Goal: Information Seeking & Learning: Learn about a topic

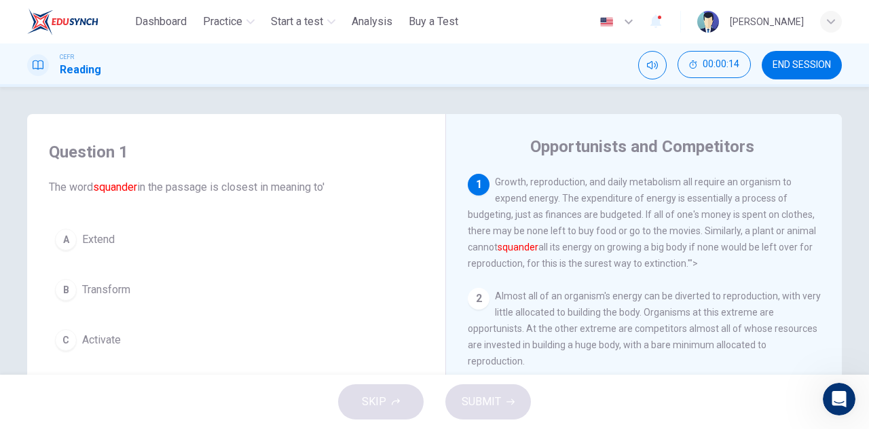
scroll to position [68, 0]
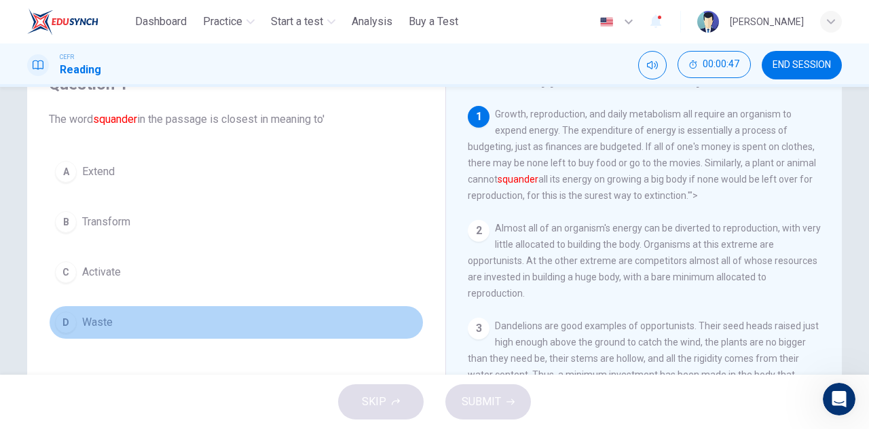
click at [97, 320] on span "Waste" at bounding box center [97, 322] width 31 height 16
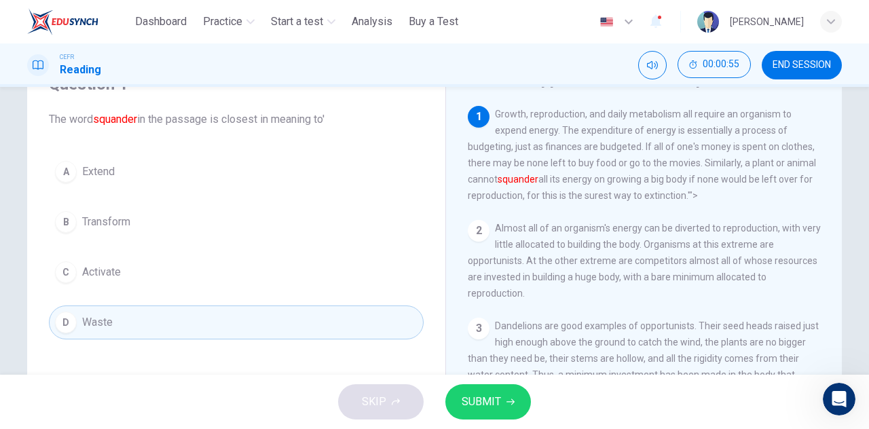
click at [480, 397] on span "SUBMIT" at bounding box center [481, 402] width 39 height 19
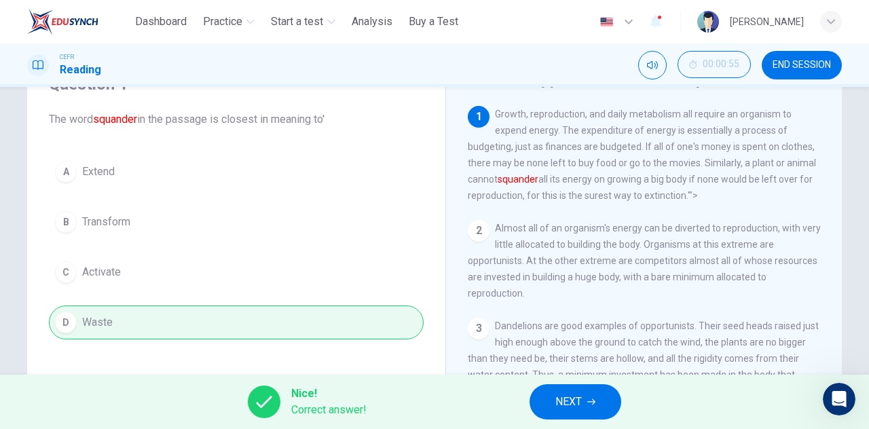
click at [565, 408] on span "NEXT" at bounding box center [568, 402] width 26 height 19
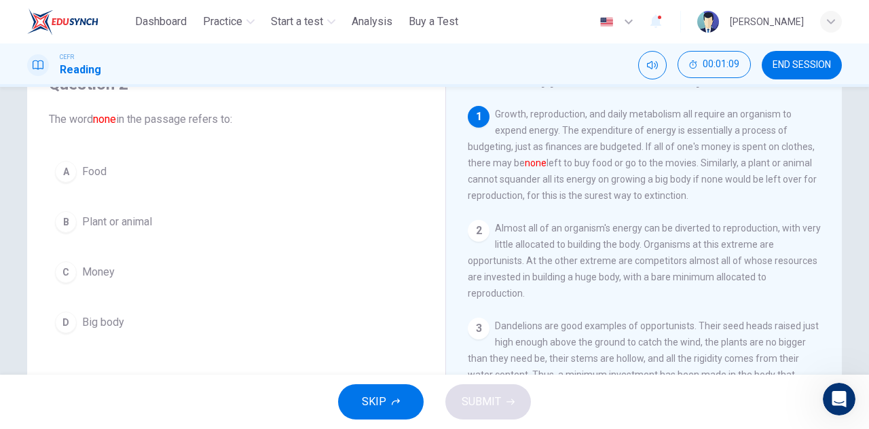
click at [113, 268] on button "C Money" at bounding box center [236, 272] width 375 height 34
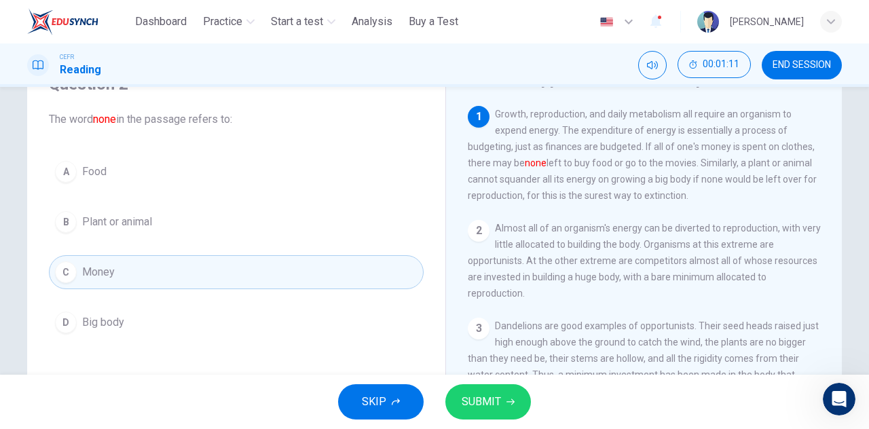
click at [485, 399] on span "SUBMIT" at bounding box center [481, 402] width 39 height 19
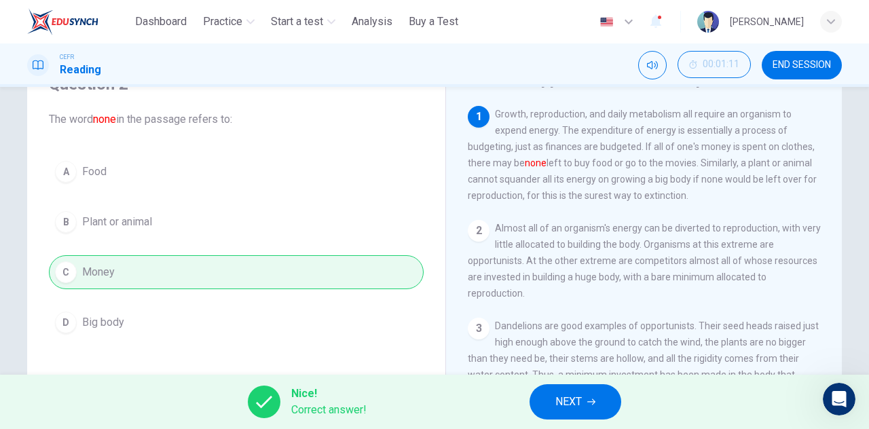
click at [577, 400] on span "NEXT" at bounding box center [568, 402] width 26 height 19
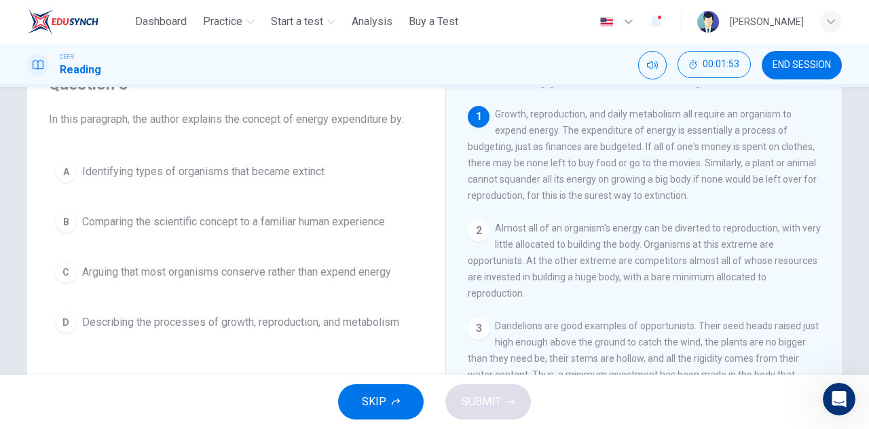
click at [273, 230] on button "B Comparing the scientific concept to a familiar human experience" at bounding box center [236, 222] width 375 height 34
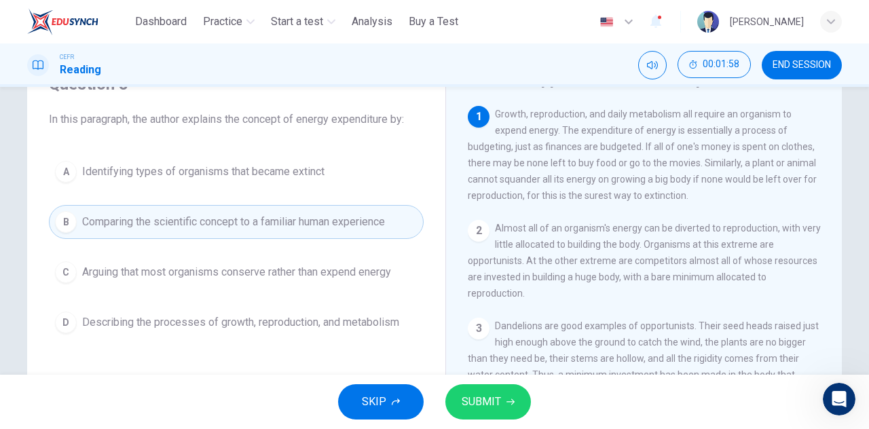
click at [480, 393] on span "SUBMIT" at bounding box center [481, 402] width 39 height 19
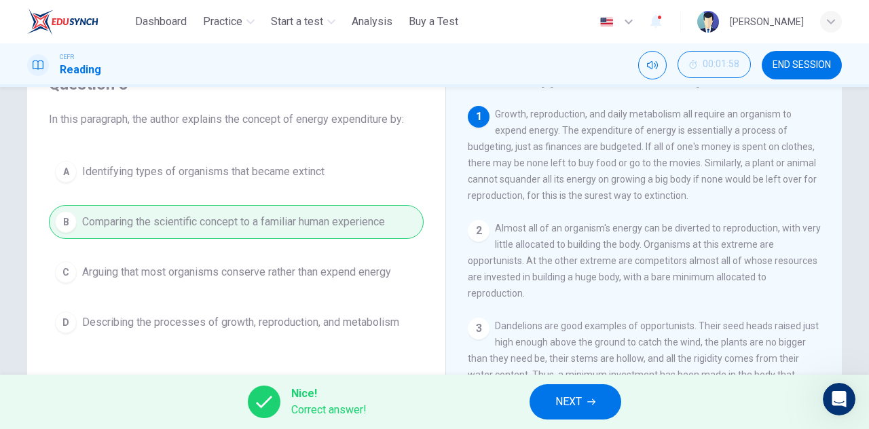
click at [584, 405] on button "NEXT" at bounding box center [576, 401] width 92 height 35
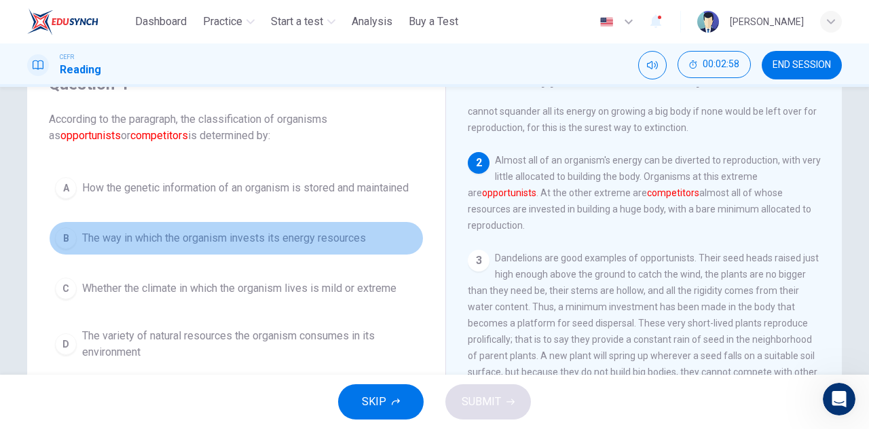
click at [240, 242] on span "The way in which the organism invests its energy resources" at bounding box center [224, 238] width 284 height 16
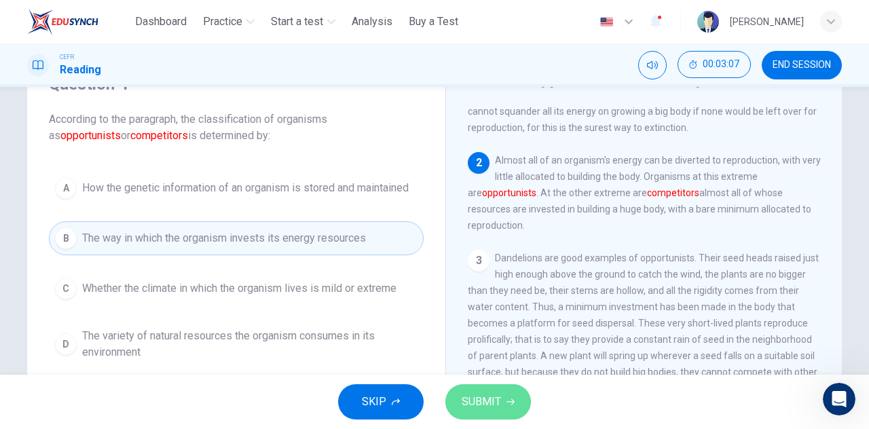
click at [488, 400] on span "SUBMIT" at bounding box center [481, 402] width 39 height 19
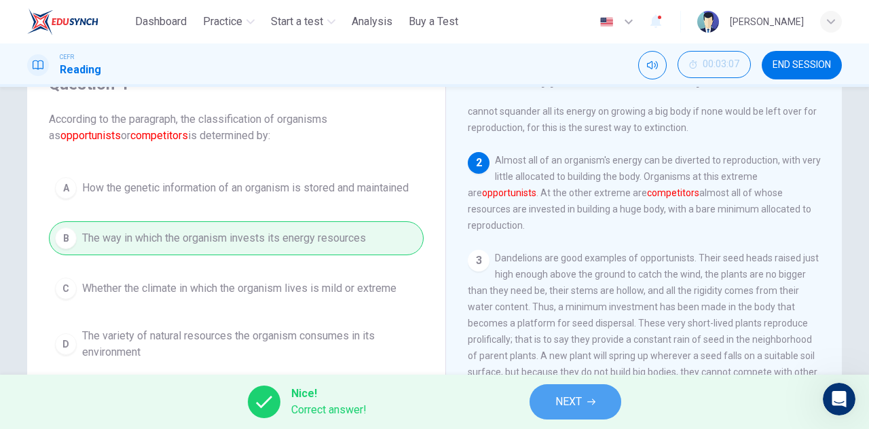
click at [583, 401] on button "NEXT" at bounding box center [576, 401] width 92 height 35
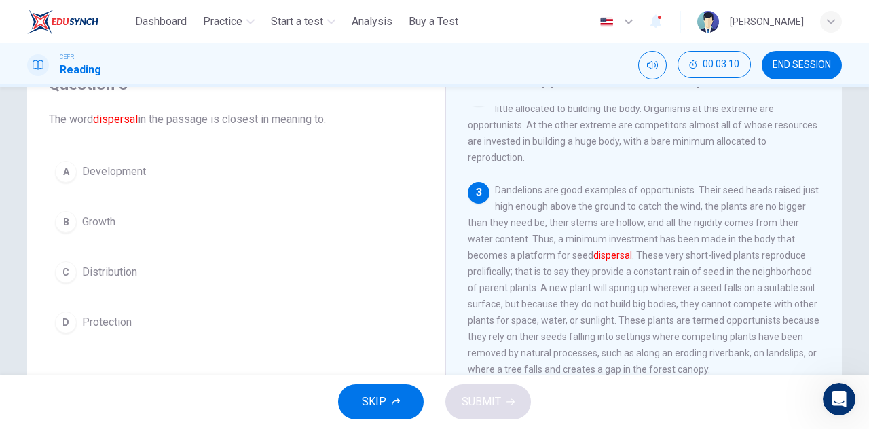
scroll to position [204, 0]
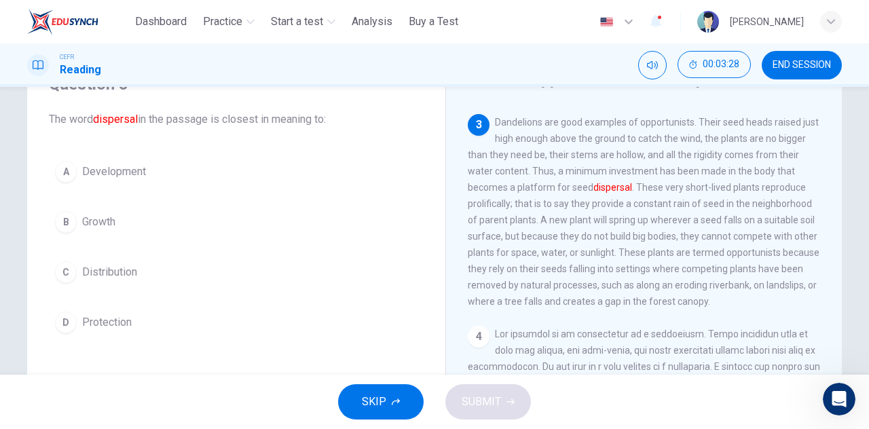
click at [135, 270] on button "C Distribution" at bounding box center [236, 272] width 375 height 34
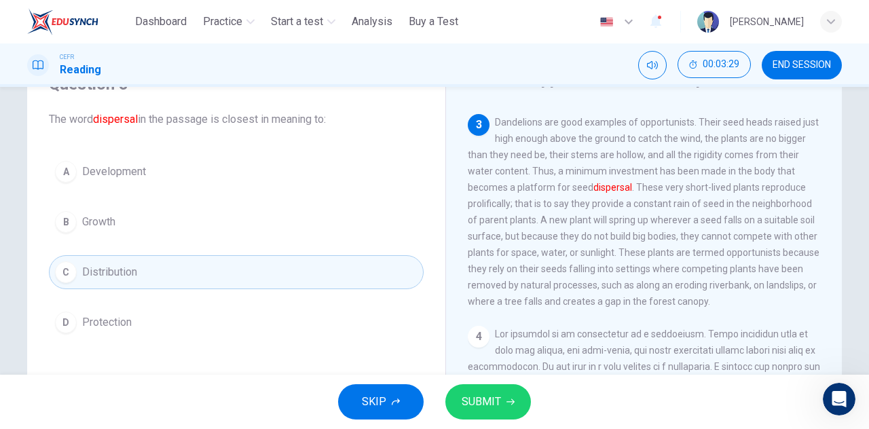
click at [496, 396] on span "SUBMIT" at bounding box center [481, 402] width 39 height 19
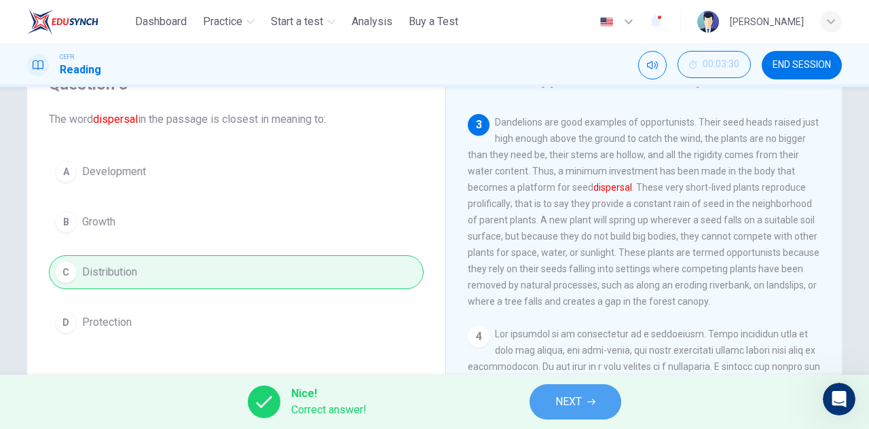
click at [561, 394] on span "NEXT" at bounding box center [568, 402] width 26 height 19
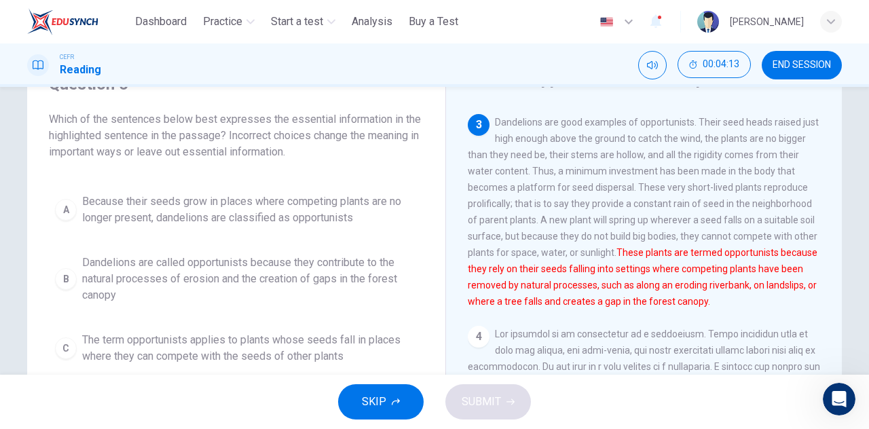
scroll to position [136, 0]
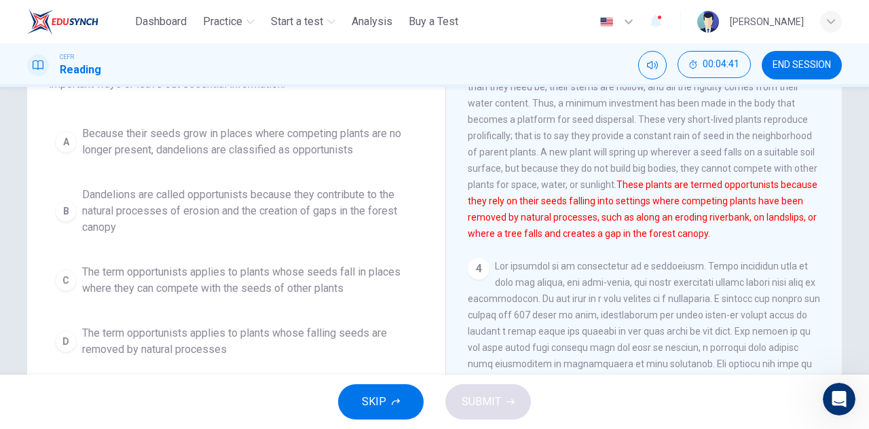
click at [784, 67] on span "END SESSION" at bounding box center [802, 65] width 58 height 11
click at [247, 152] on span "Because their seeds grow in places where competing plants are no longer present…" at bounding box center [249, 142] width 335 height 33
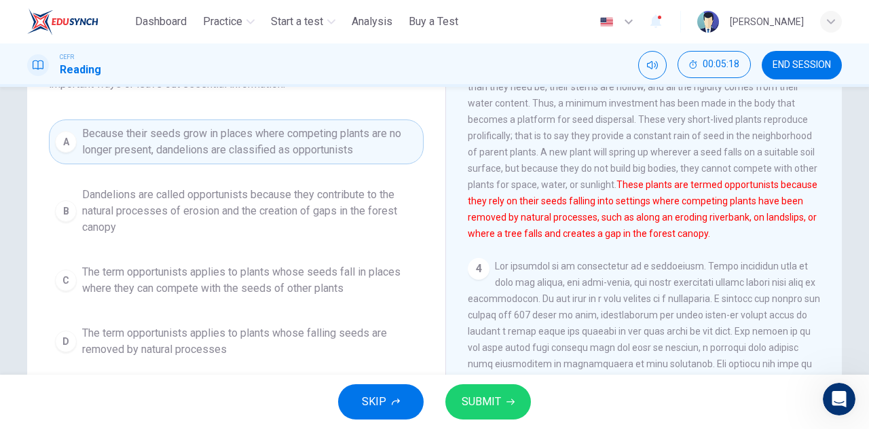
click at [481, 400] on span "SUBMIT" at bounding box center [481, 402] width 39 height 19
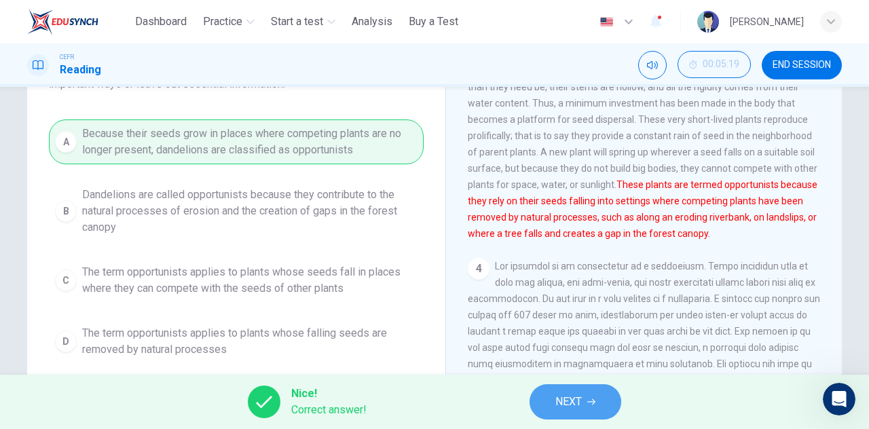
click at [598, 409] on button "NEXT" at bounding box center [576, 401] width 92 height 35
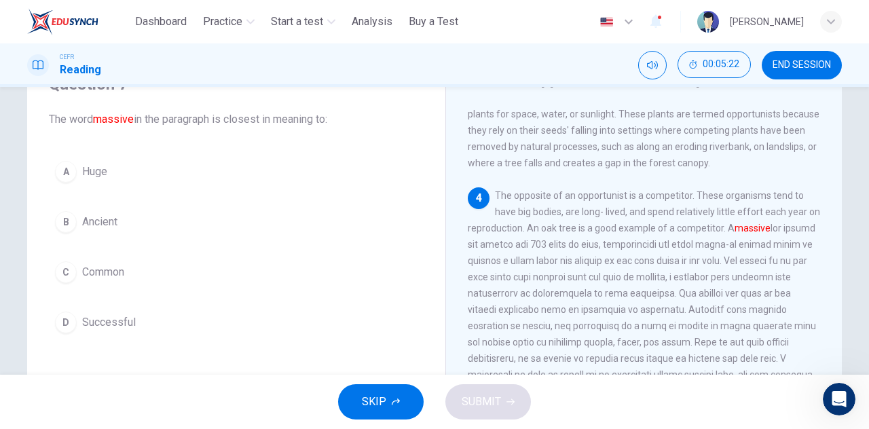
scroll to position [407, 0]
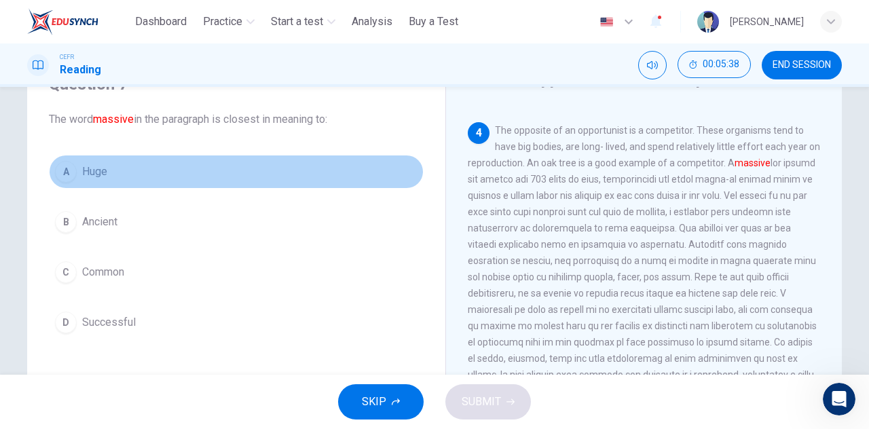
click at [114, 176] on button "A Huge" at bounding box center [236, 172] width 375 height 34
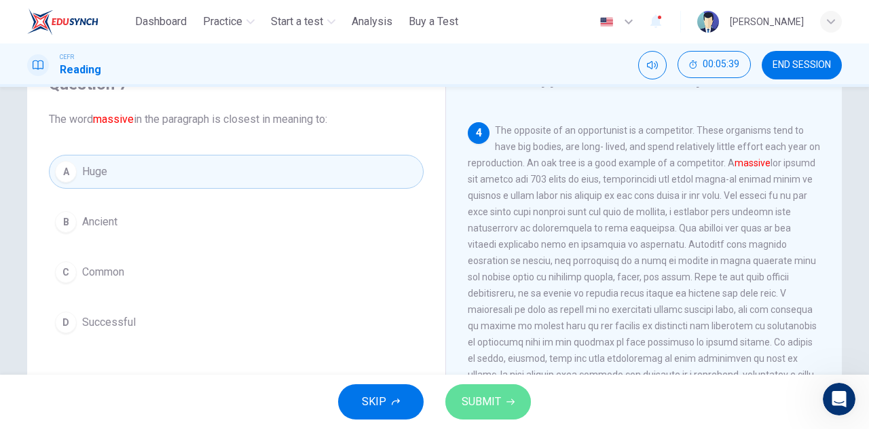
click at [494, 411] on span "SUBMIT" at bounding box center [481, 402] width 39 height 19
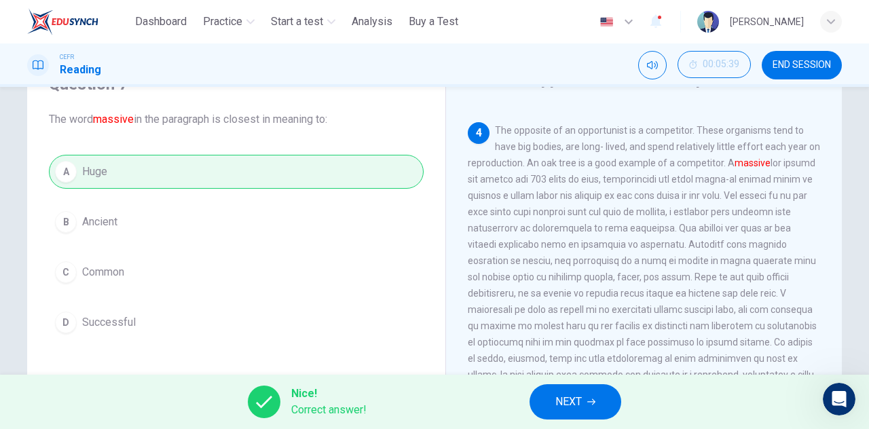
click at [558, 398] on span "NEXT" at bounding box center [568, 402] width 26 height 19
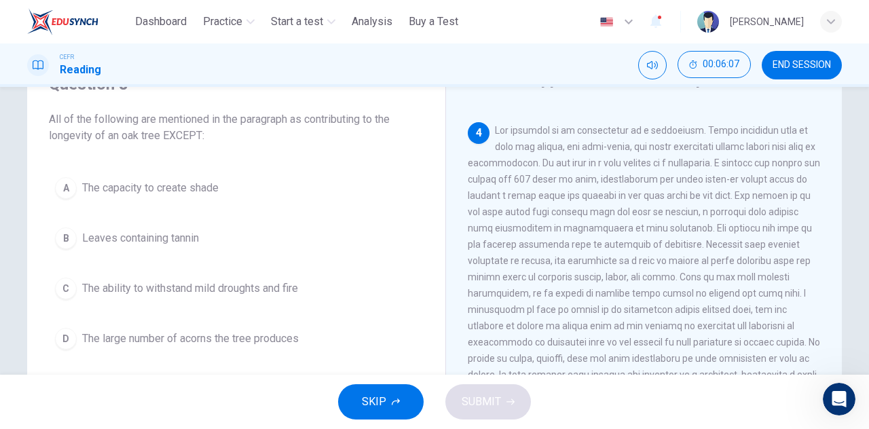
scroll to position [475, 0]
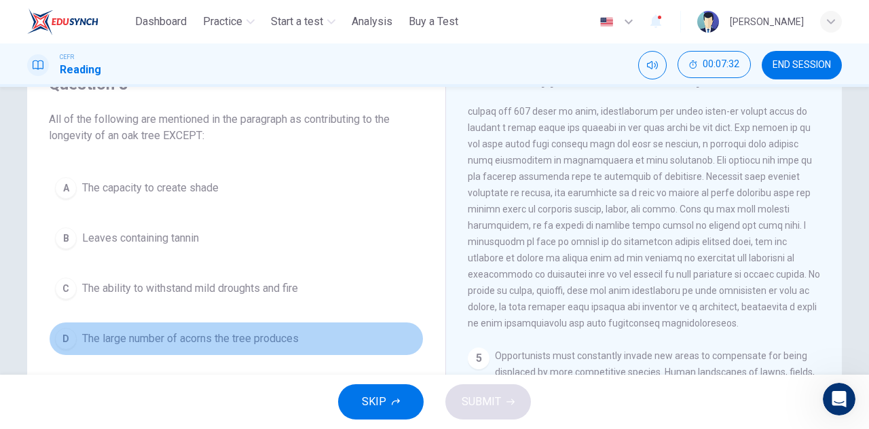
click at [196, 327] on button "D The large number of acorns the tree produces" at bounding box center [236, 339] width 375 height 34
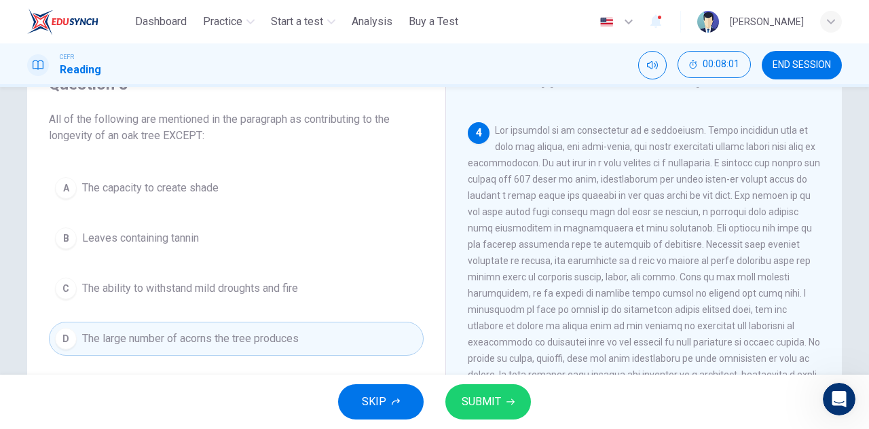
scroll to position [543, 0]
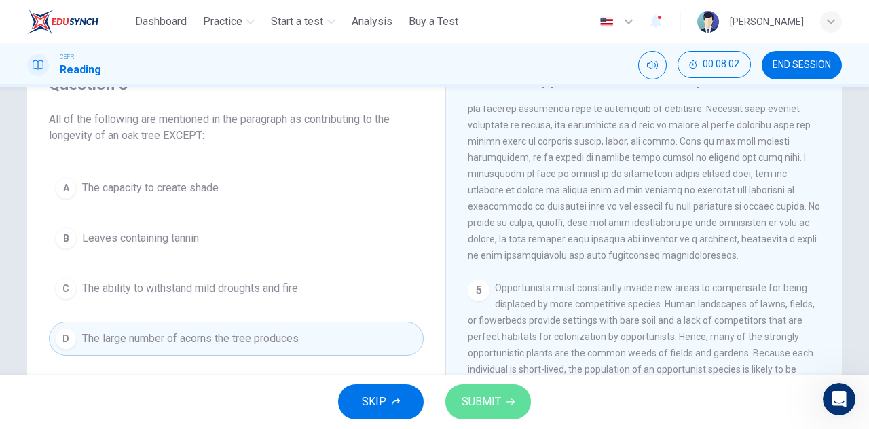
click at [483, 405] on span "SUBMIT" at bounding box center [481, 402] width 39 height 19
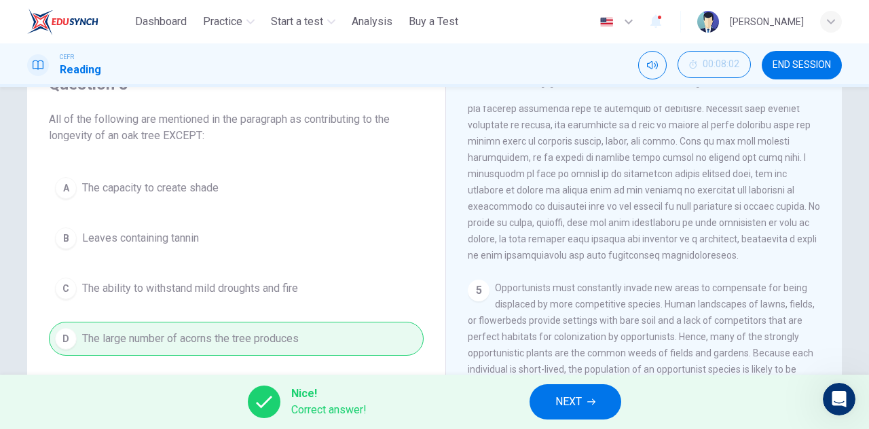
click at [593, 402] on icon "button" at bounding box center [591, 402] width 8 height 6
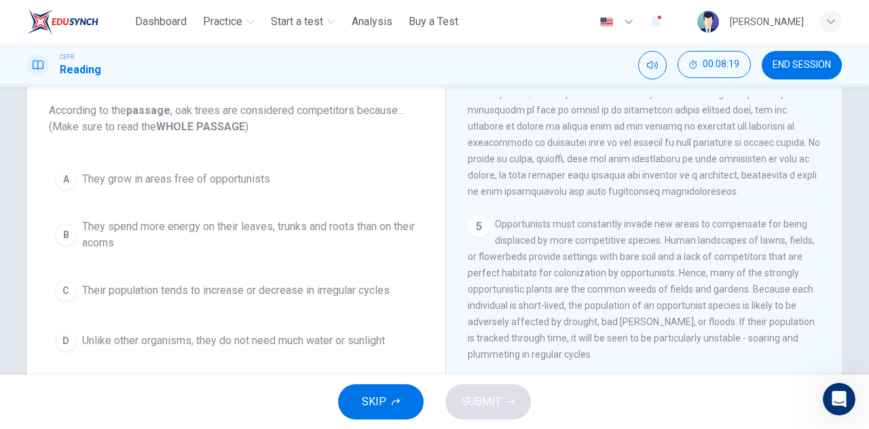
scroll to position [35, 0]
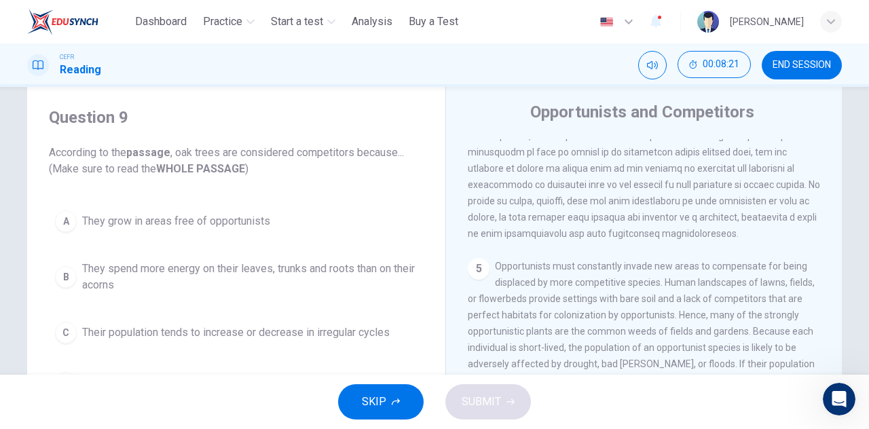
click at [793, 69] on span "END SESSION" at bounding box center [802, 65] width 58 height 11
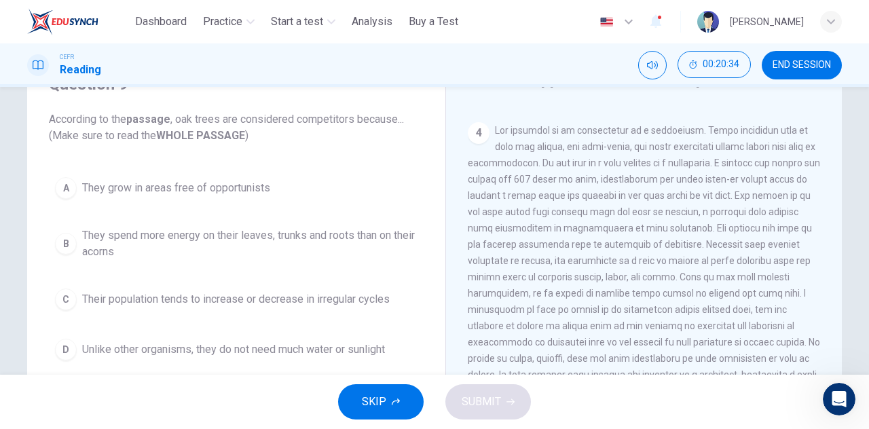
scroll to position [475, 0]
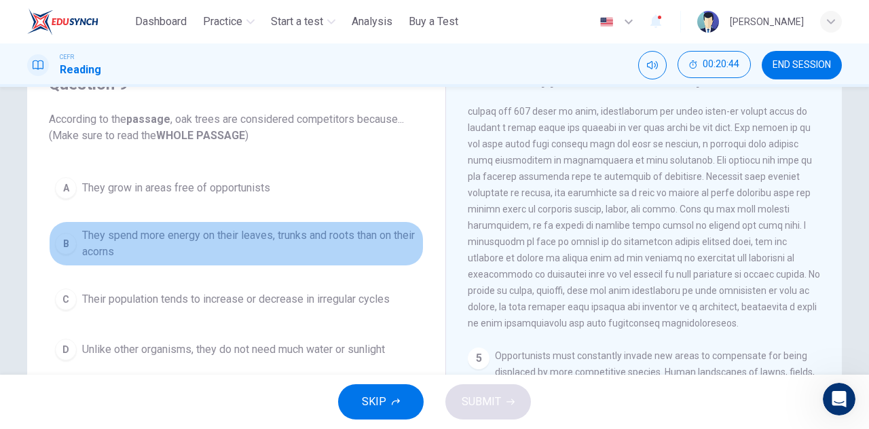
click at [346, 245] on span "They spend more energy on their leaves, trunks and roots than on their acorns" at bounding box center [249, 243] width 335 height 33
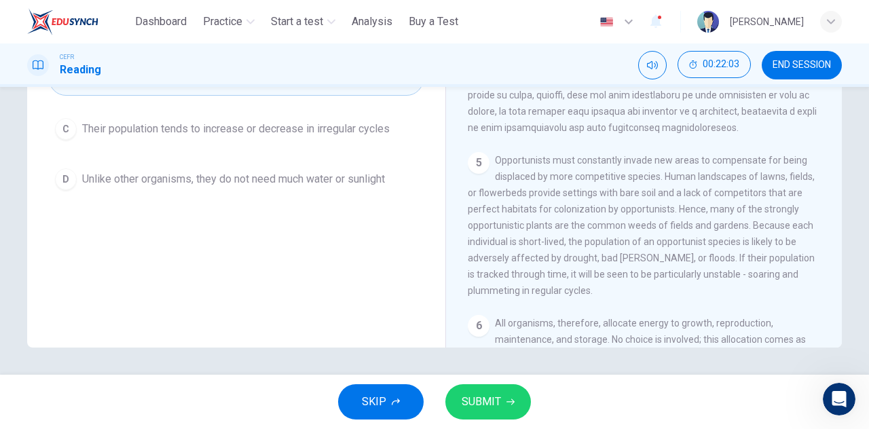
scroll to position [488, 0]
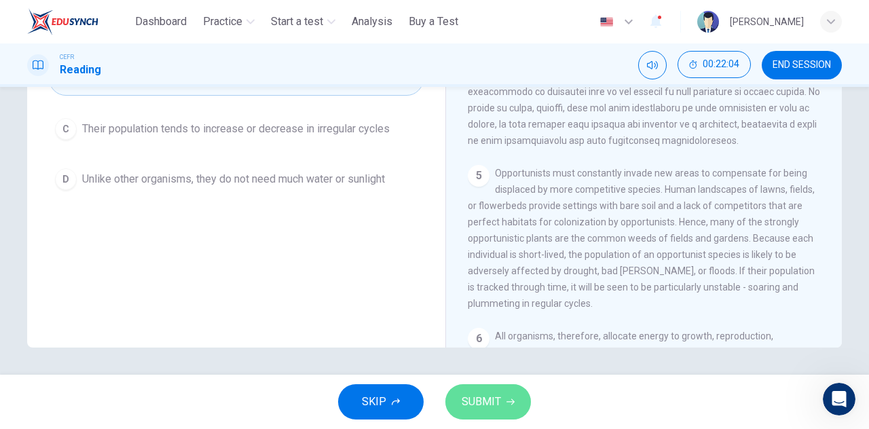
click at [501, 398] on button "SUBMIT" at bounding box center [488, 401] width 86 height 35
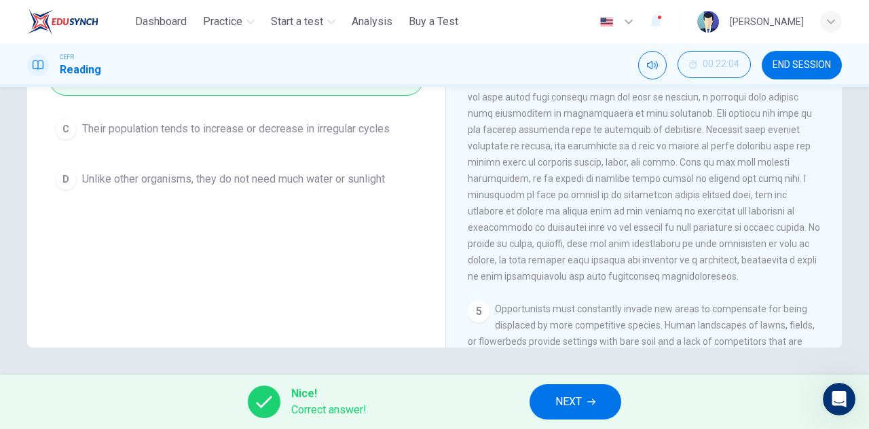
scroll to position [284, 0]
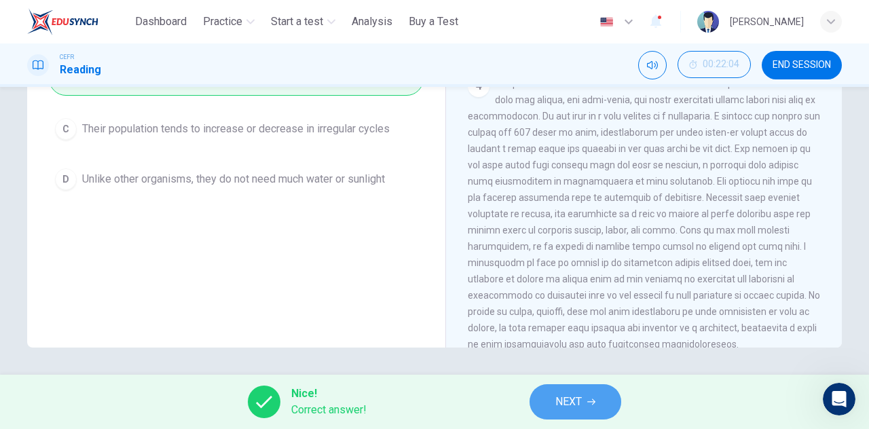
click at [573, 399] on span "NEXT" at bounding box center [568, 402] width 26 height 19
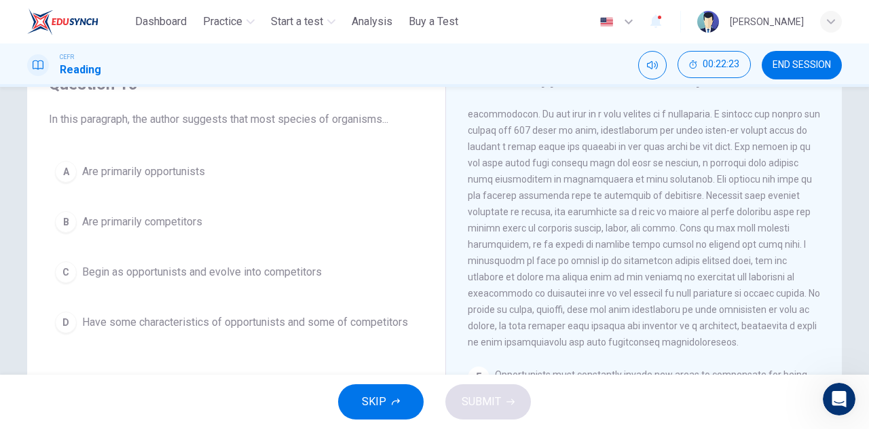
scroll to position [488, 0]
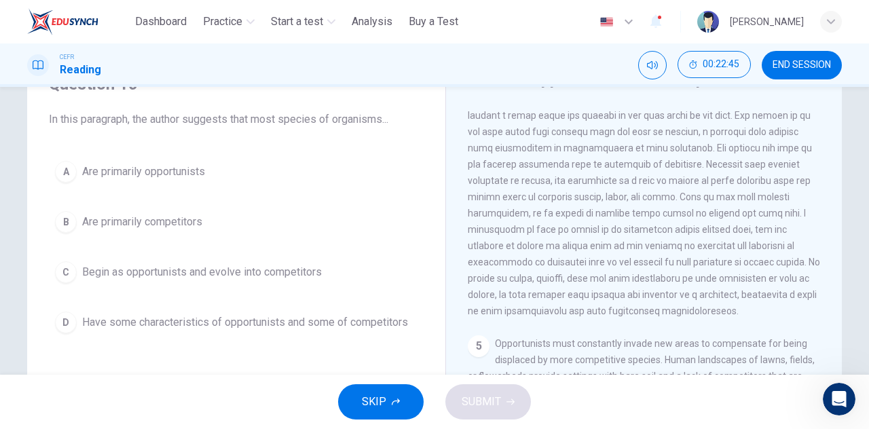
click at [291, 315] on span "Have some characteristics of opportunists and some of competitors" at bounding box center [245, 322] width 326 height 16
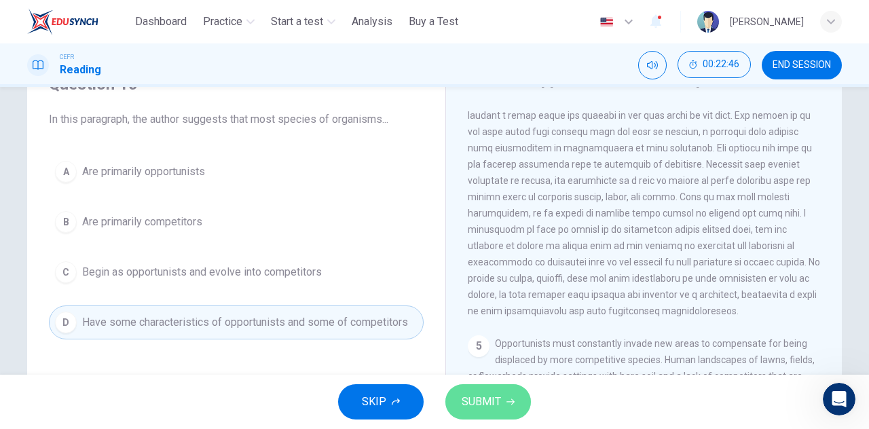
click at [490, 403] on span "SUBMIT" at bounding box center [481, 402] width 39 height 19
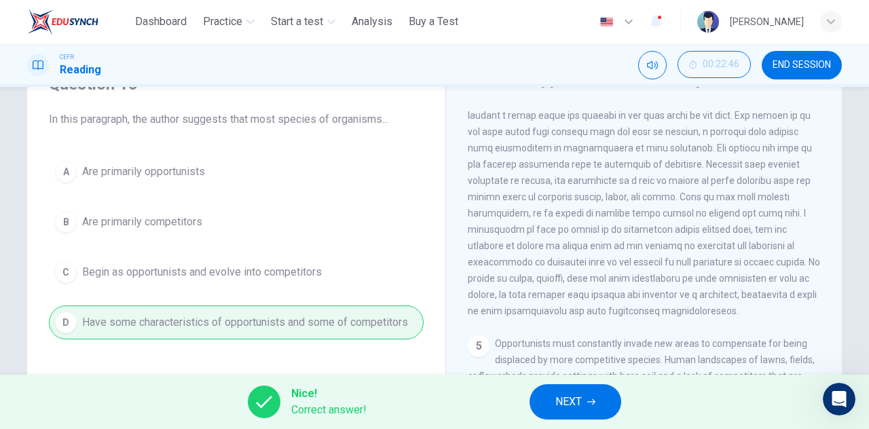
click at [572, 401] on span "NEXT" at bounding box center [568, 402] width 26 height 19
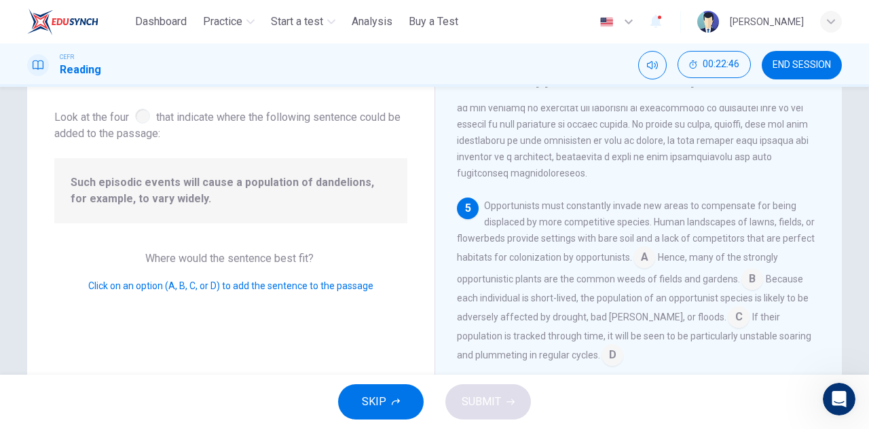
scroll to position [629, 0]
click at [728, 319] on input at bounding box center [739, 319] width 22 height 22
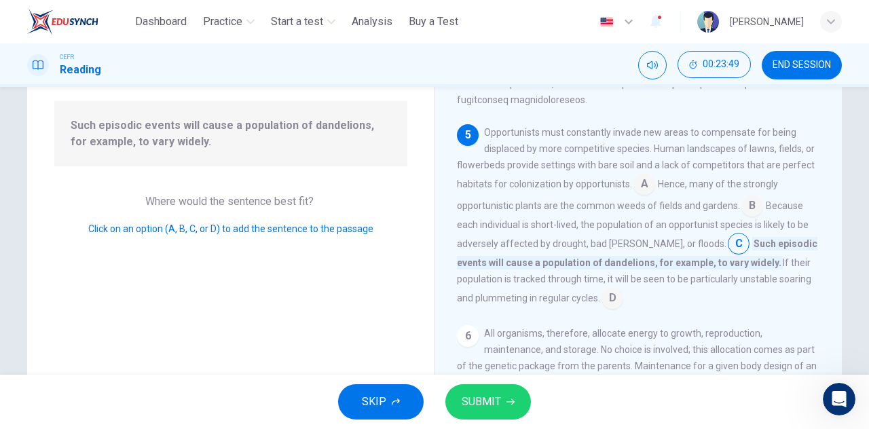
scroll to position [136, 0]
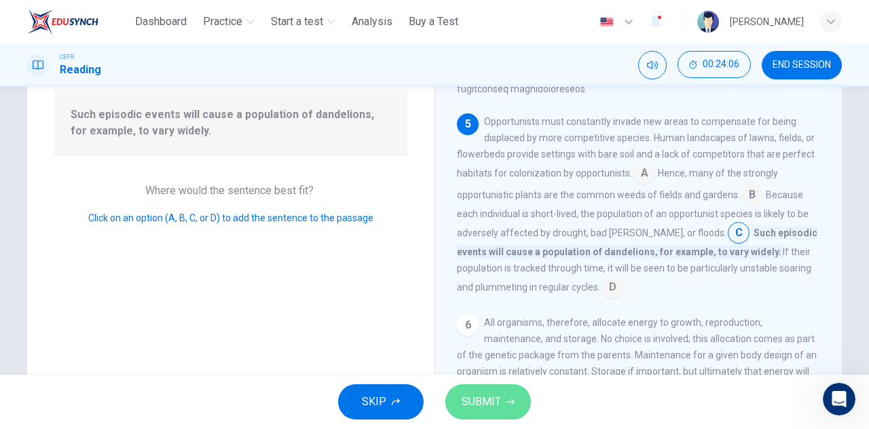
click at [492, 409] on span "SUBMIT" at bounding box center [481, 402] width 39 height 19
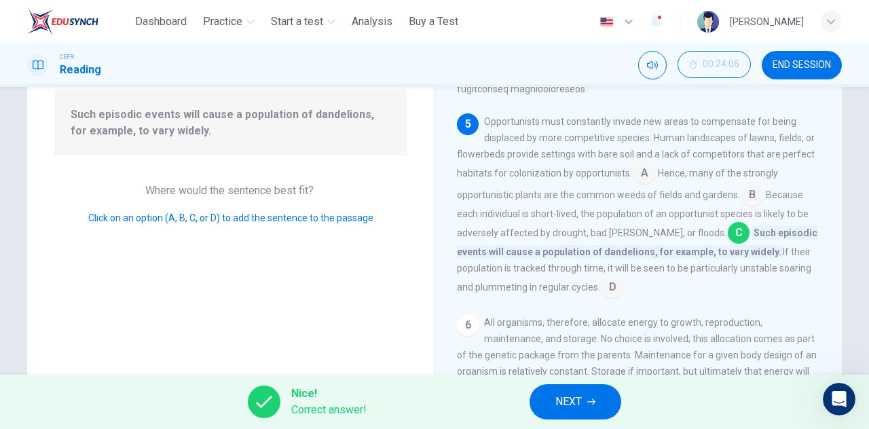
click at [555, 397] on span "NEXT" at bounding box center [568, 402] width 26 height 19
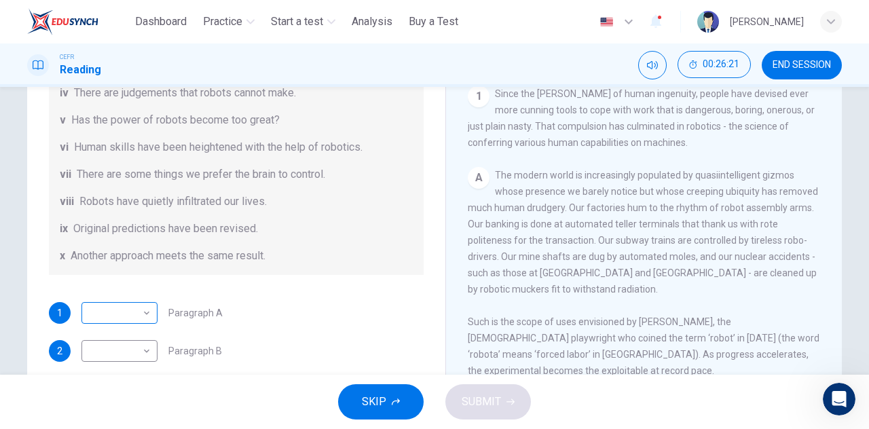
click at [134, 320] on body "This site uses cookies, as explained in our Privacy Policy . If you agree to th…" at bounding box center [434, 214] width 869 height 429
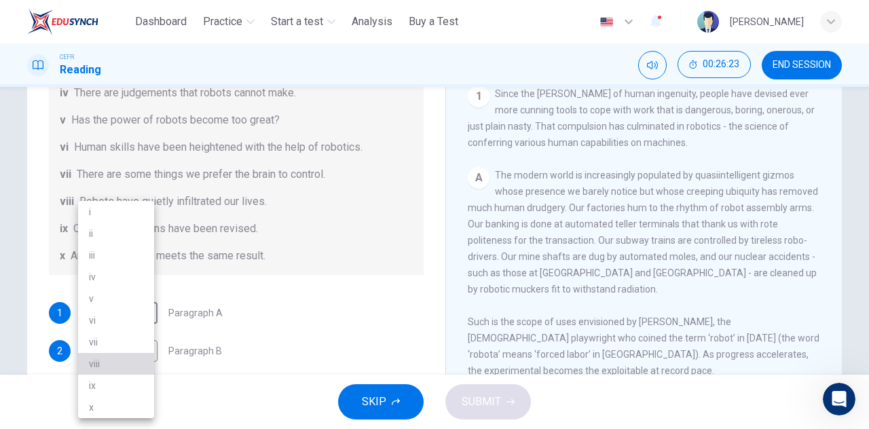
click at [126, 359] on li "viii" at bounding box center [116, 364] width 76 height 22
type input "****"
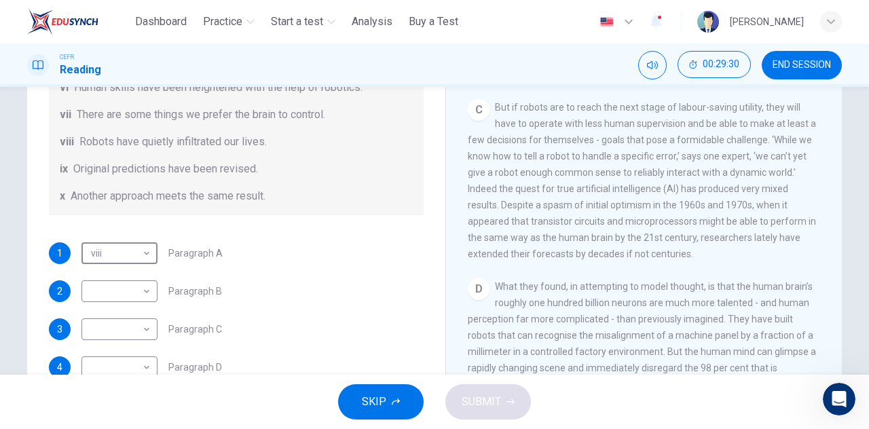
scroll to position [261, 0]
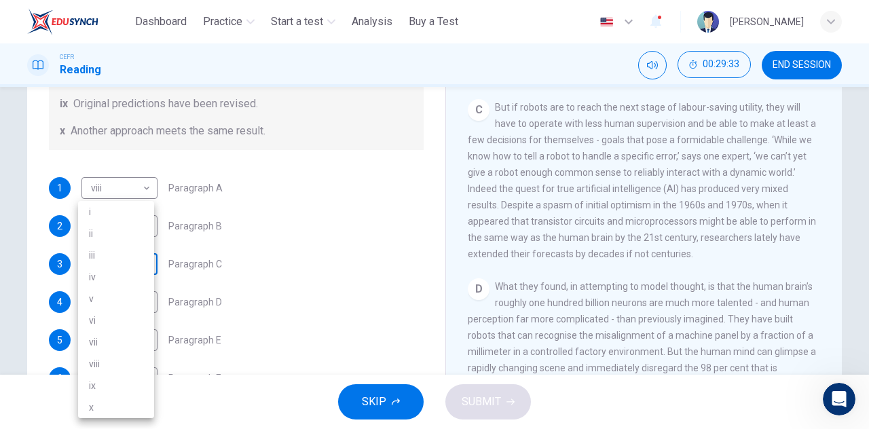
click at [140, 261] on body "This site uses cookies, as explained in our Privacy Policy . If you agree to th…" at bounding box center [434, 214] width 869 height 429
click at [121, 278] on li "iv" at bounding box center [116, 277] width 76 height 22
type input "**"
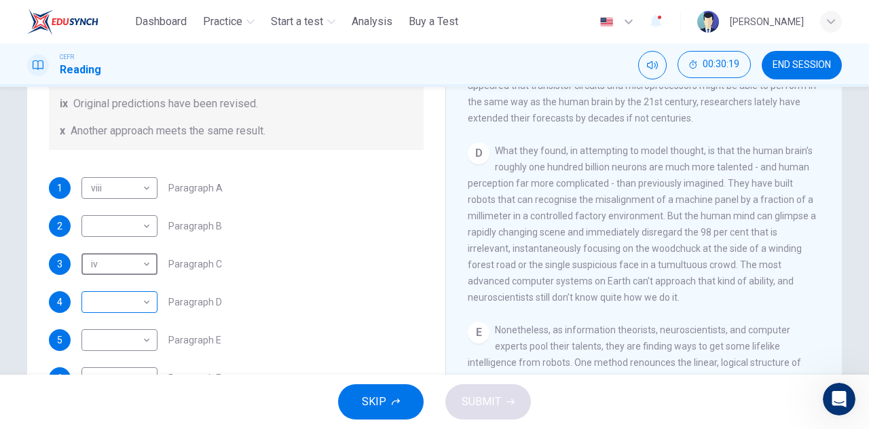
click at [130, 299] on body "This site uses cookies, as explained in our Privacy Policy . If you agree to th…" at bounding box center [434, 214] width 869 height 429
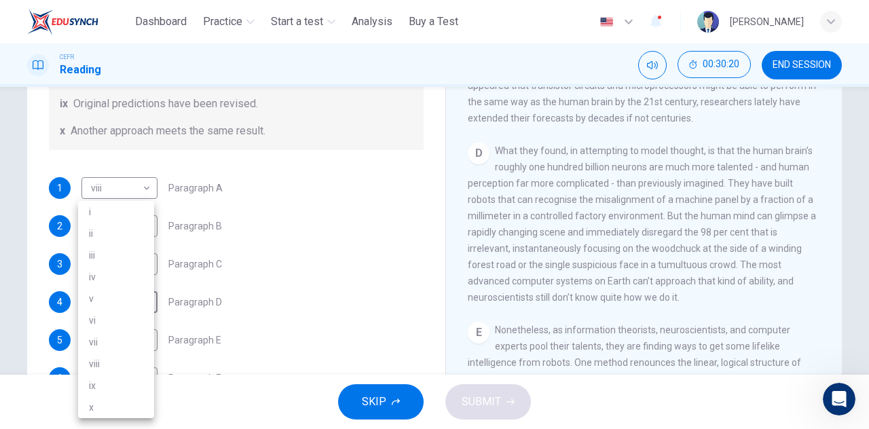
click at [120, 335] on li "vii" at bounding box center [116, 342] width 76 height 22
type input "***"
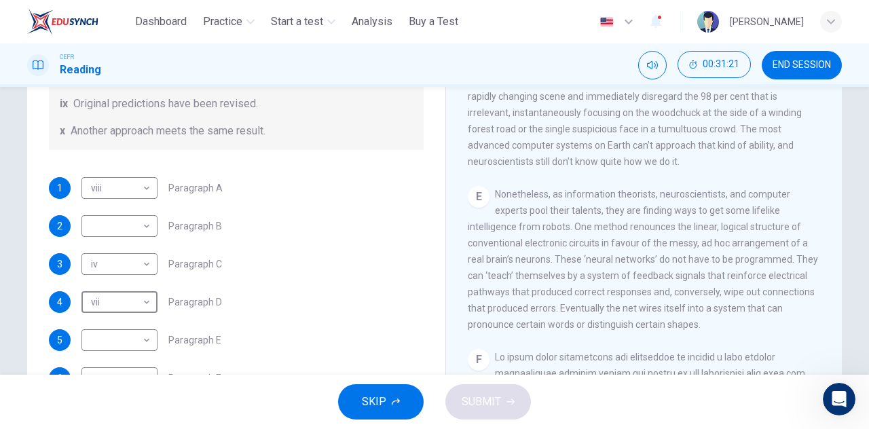
scroll to position [238, 0]
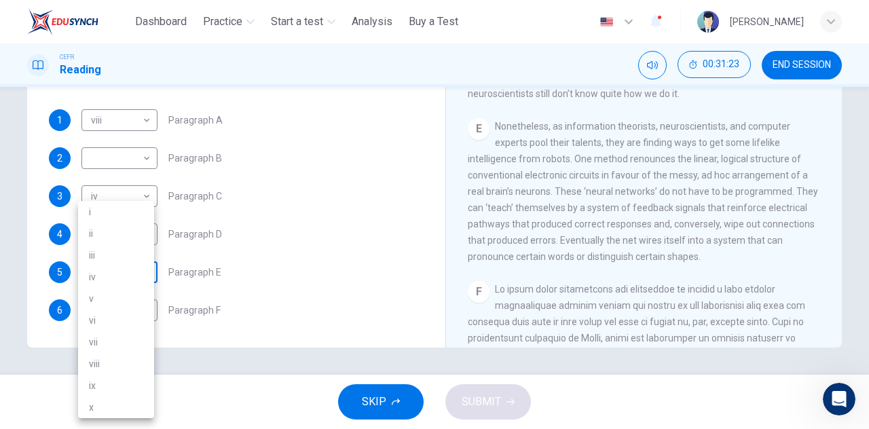
click at [129, 268] on body "This site uses cookies, as explained in our Privacy Policy . If you agree to th…" at bounding box center [434, 214] width 869 height 429
click at [121, 259] on li "iii" at bounding box center [116, 255] width 76 height 22
type input "***"
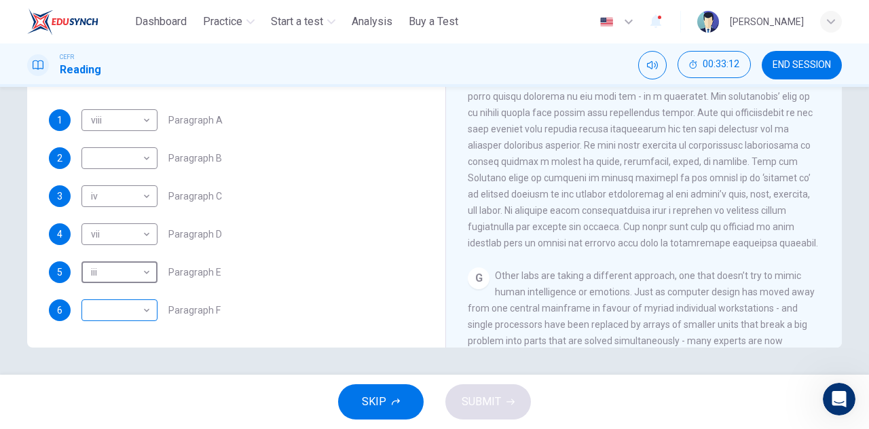
click at [120, 301] on body "This site uses cookies, as explained in our Privacy Policy . If you agree to th…" at bounding box center [434, 214] width 869 height 429
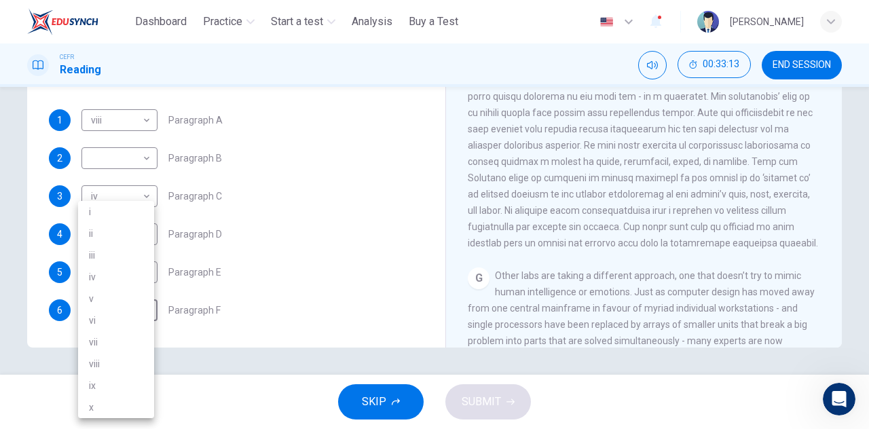
click at [103, 401] on li "x" at bounding box center [116, 408] width 76 height 22
type input "*"
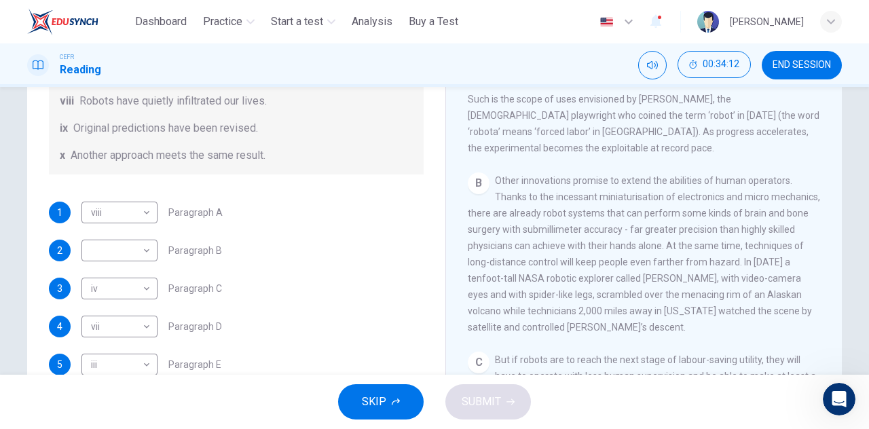
scroll to position [261, 0]
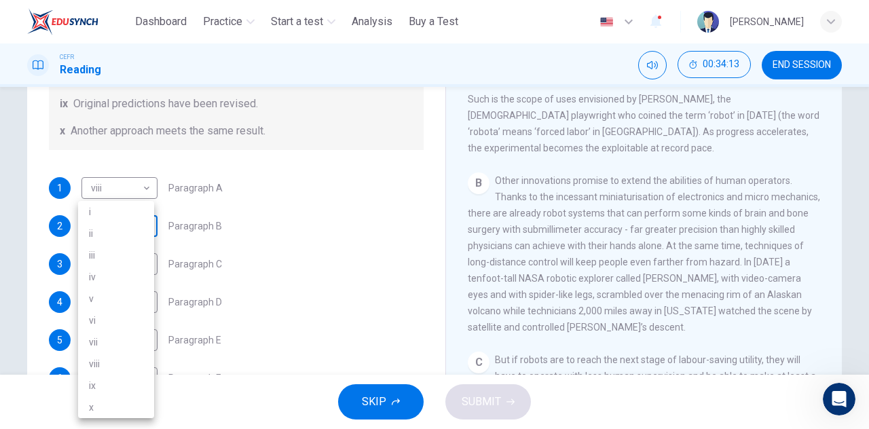
click at [130, 230] on body "This site uses cookies, as explained in our Privacy Policy . If you agree to th…" at bounding box center [434, 214] width 869 height 429
click at [106, 295] on li "v" at bounding box center [116, 299] width 76 height 22
type input "*"
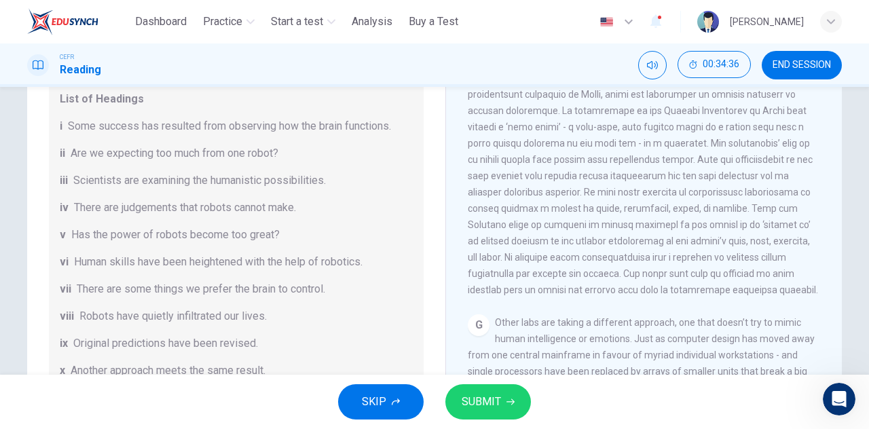
scroll to position [170, 0]
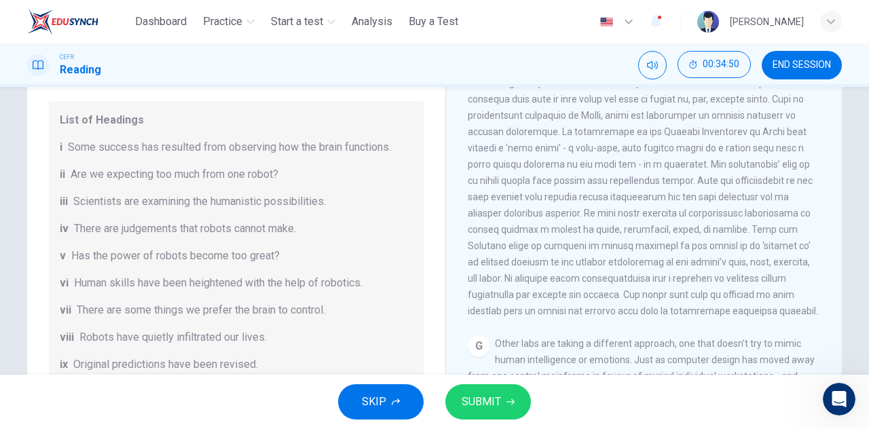
click at [524, 407] on button "SUBMIT" at bounding box center [488, 401] width 86 height 35
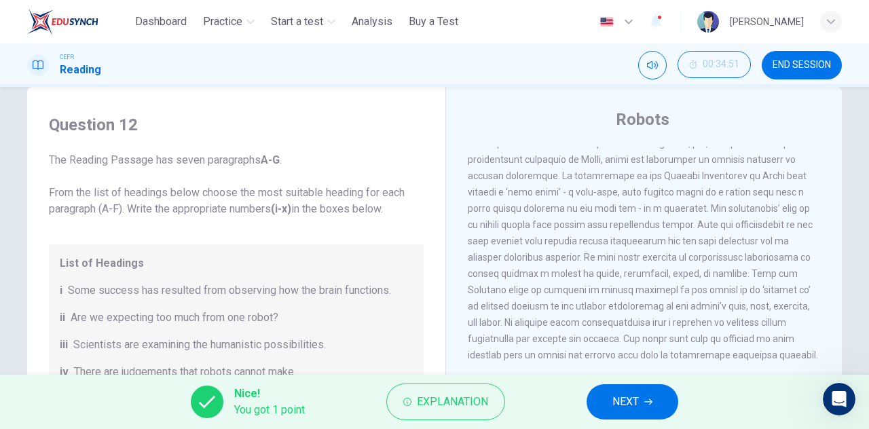
scroll to position [0, 0]
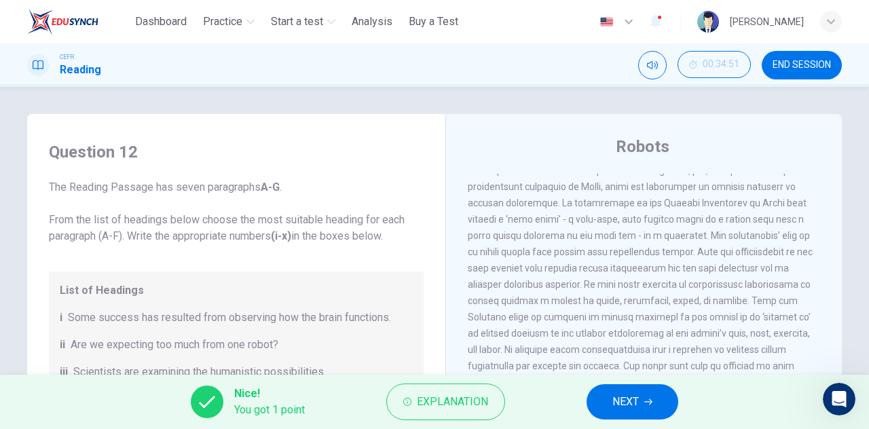
click at [795, 68] on span "END SESSION" at bounding box center [802, 65] width 58 height 11
